Goal: Information Seeking & Learning: Learn about a topic

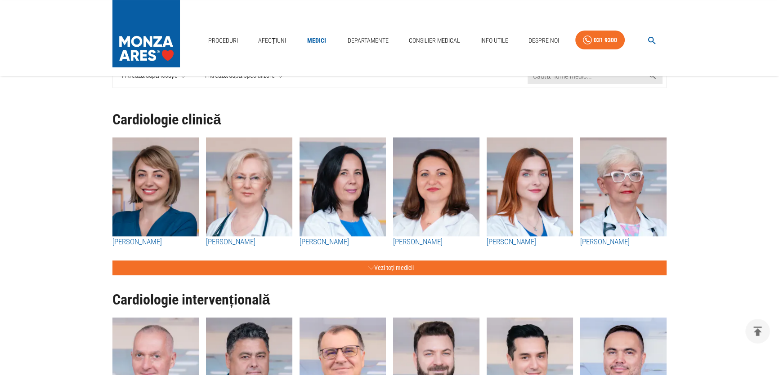
scroll to position [81, 0]
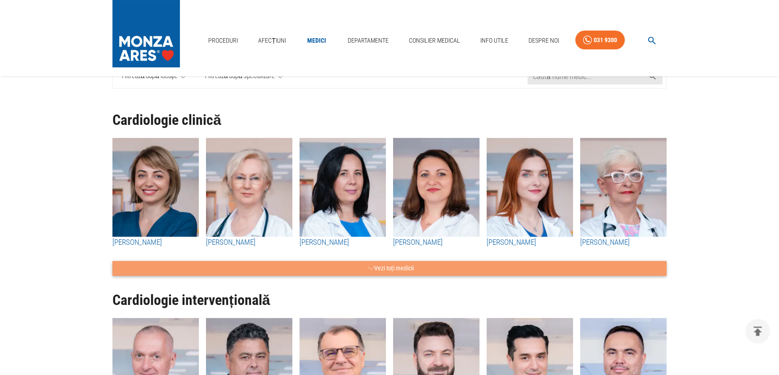
click at [395, 267] on button "Vezi toți medicii" at bounding box center [389, 268] width 554 height 15
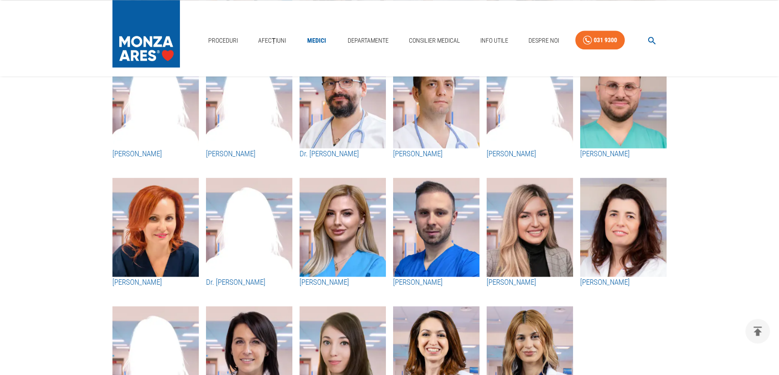
scroll to position [1512, 0]
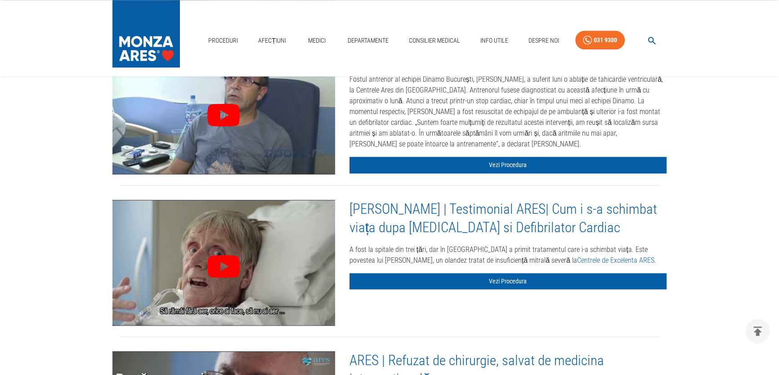
scroll to position [1594, 0]
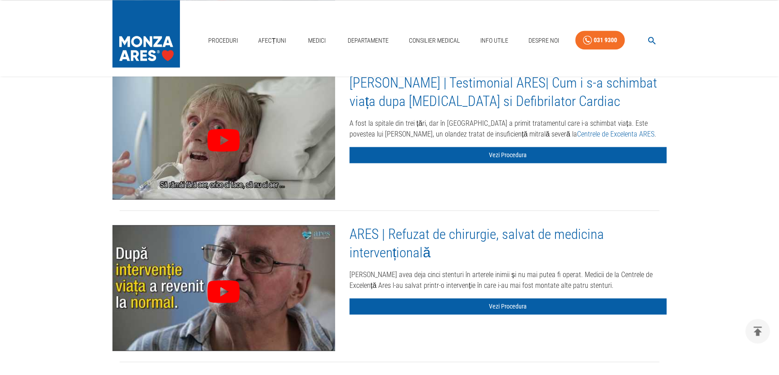
click at [508, 229] on link "ARES | Refuzat de chirurgie, salvat de medicina intervențională" at bounding box center [476, 243] width 255 height 35
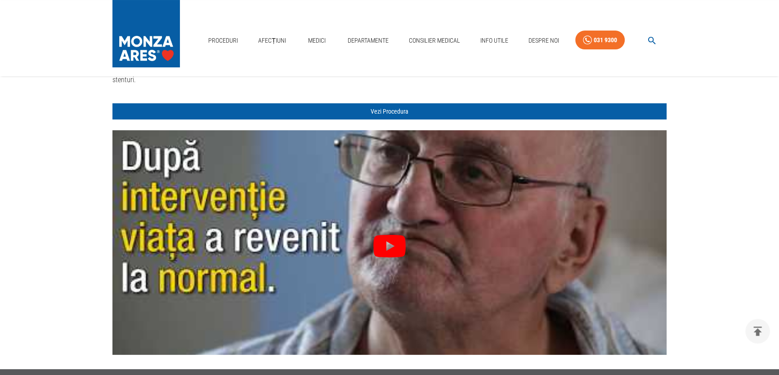
scroll to position [94, 0]
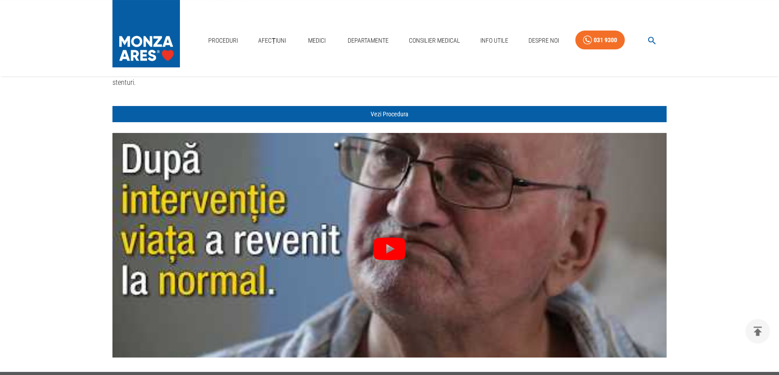
click at [393, 238] on icon at bounding box center [389, 249] width 32 height 22
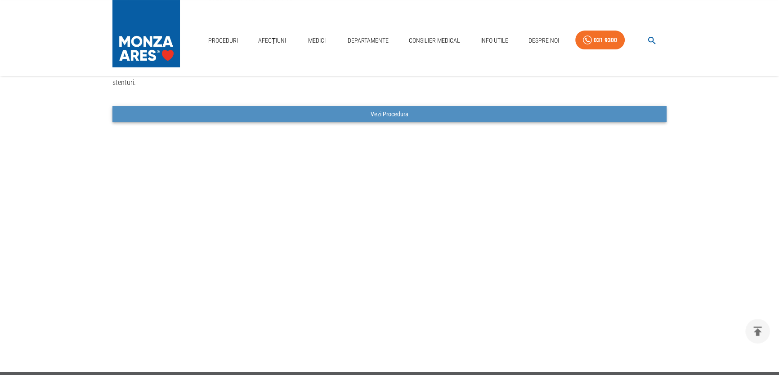
click at [392, 106] on link "Vezi Procedura" at bounding box center [389, 114] width 554 height 17
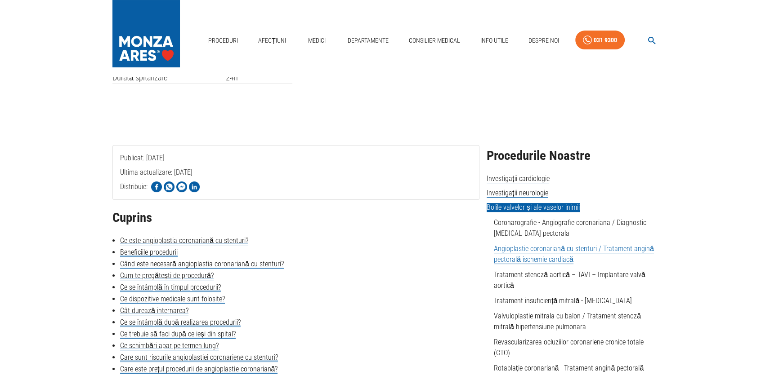
scroll to position [122, 0]
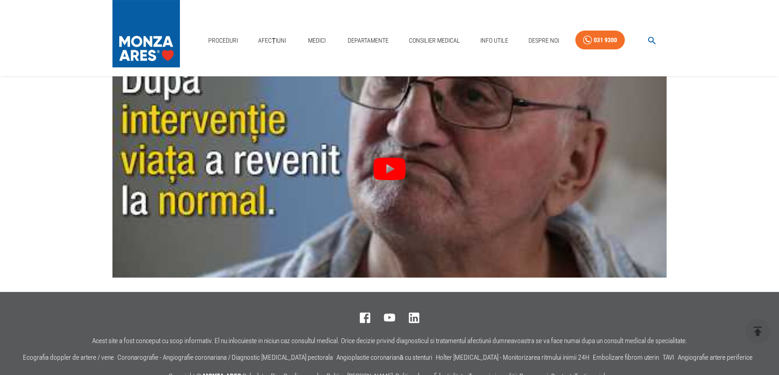
scroll to position [217, 0]
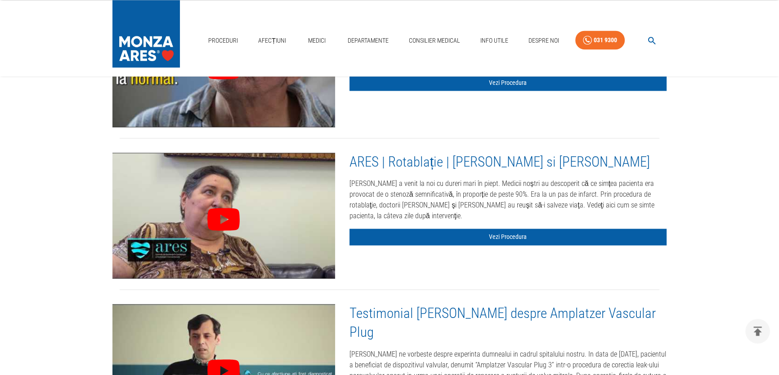
scroll to position [1839, 0]
